Goal: Find specific page/section: Find specific page/section

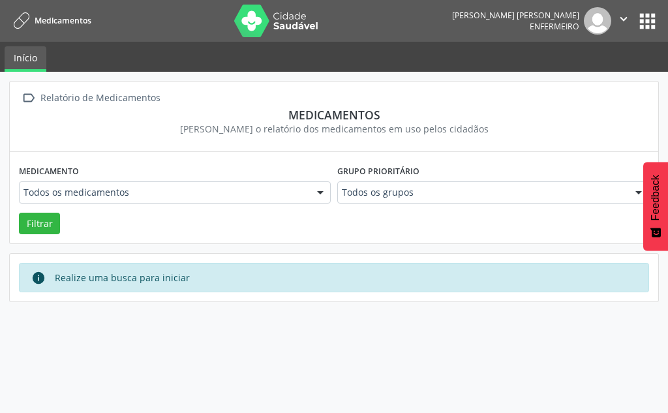
click at [650, 21] on button "apps" at bounding box center [647, 21] width 23 height 23
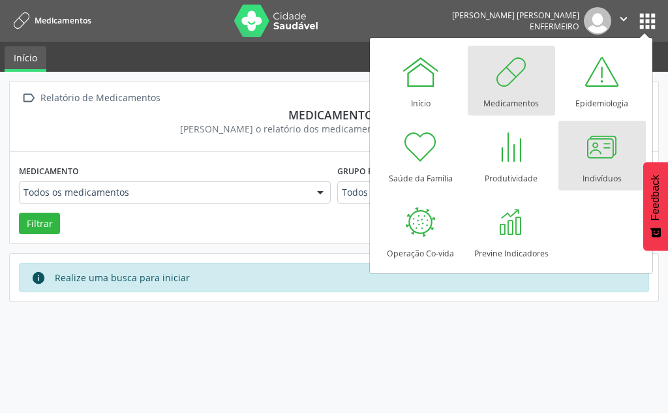
click at [611, 132] on div at bounding box center [601, 146] width 39 height 39
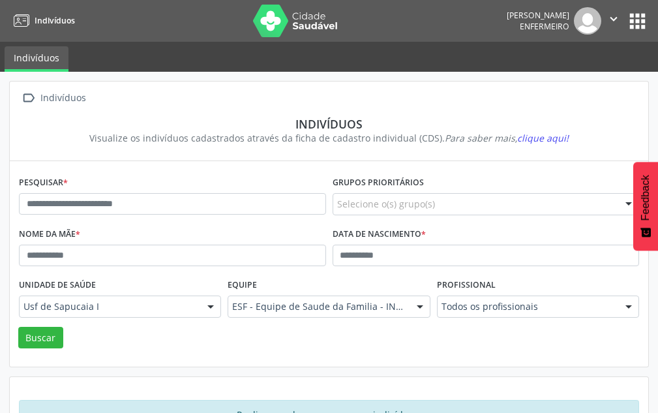
click at [621, 18] on button "" at bounding box center [613, 20] width 25 height 27
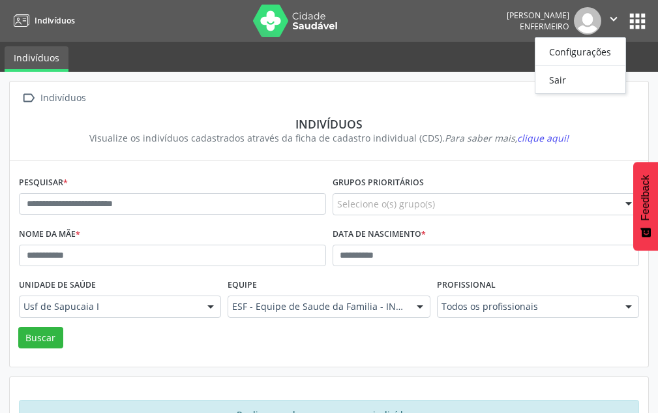
click at [643, 21] on button "apps" at bounding box center [637, 21] width 23 height 23
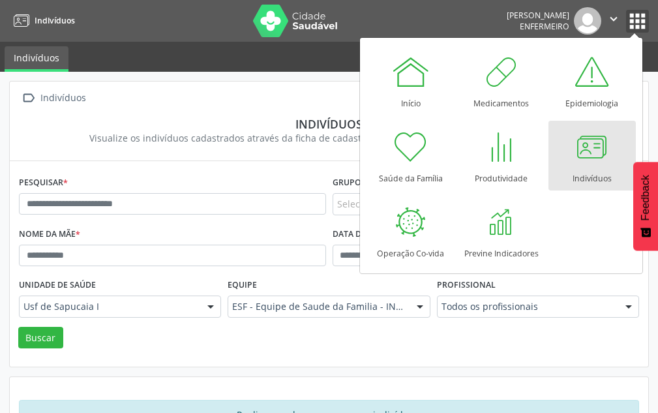
click at [614, 20] on icon "" at bounding box center [614, 19] width 14 height 14
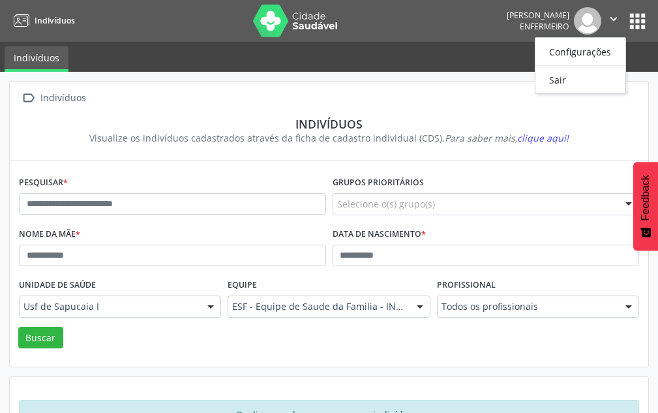
click at [645, 20] on button "apps" at bounding box center [637, 21] width 23 height 23
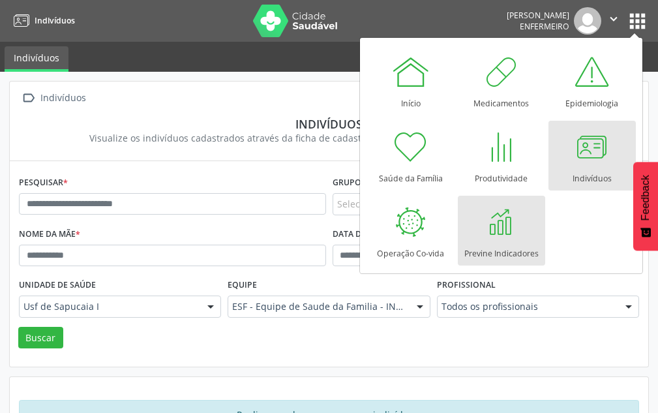
click at [523, 226] on link "Previne Indicadores" at bounding box center [501, 231] width 87 height 70
